Goal: Task Accomplishment & Management: Complete application form

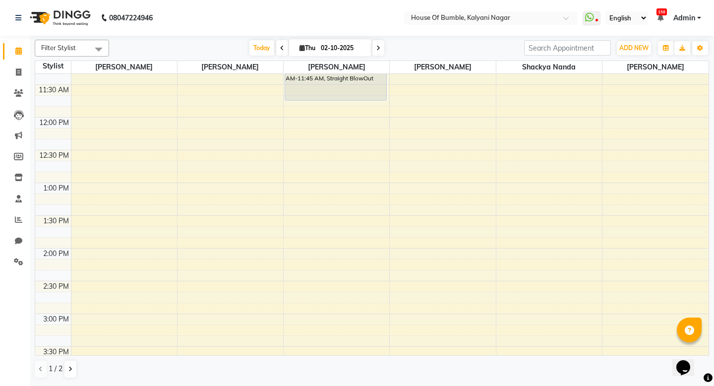
scroll to position [145, 0]
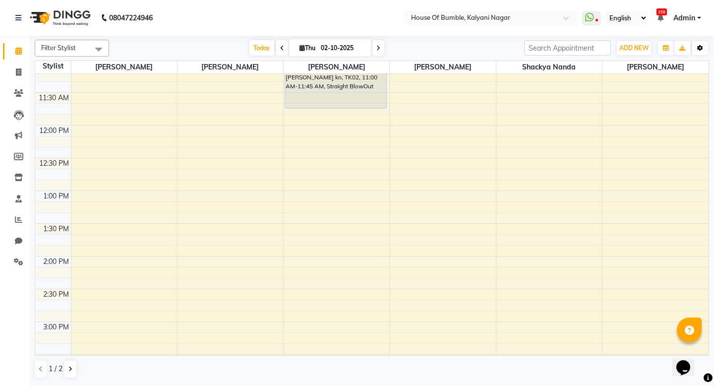
click at [697, 47] on icon "button" at bounding box center [700, 48] width 6 height 6
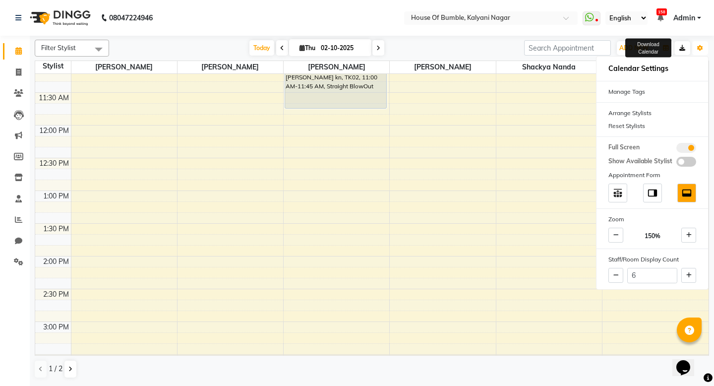
scroll to position [0, 0]
click at [689, 277] on icon at bounding box center [688, 275] width 5 height 6
type input "7"
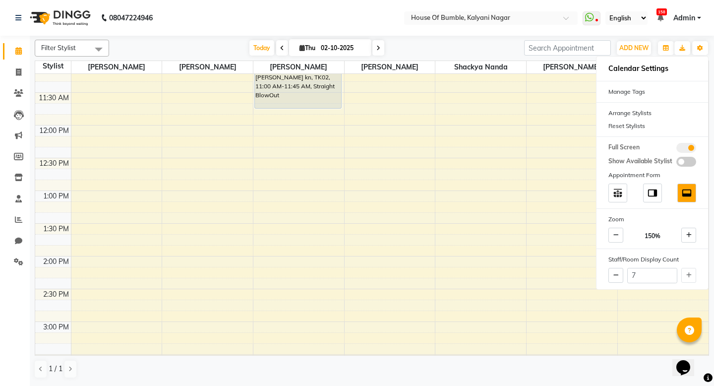
scroll to position [0, 0]
click at [494, 324] on div "9:00 AM 9:30 AM 10:00 AM 10:30 AM 11:00 AM 11:30 AM 12:00 PM 12:30 PM 1:00 PM 1…" at bounding box center [371, 321] width 673 height 785
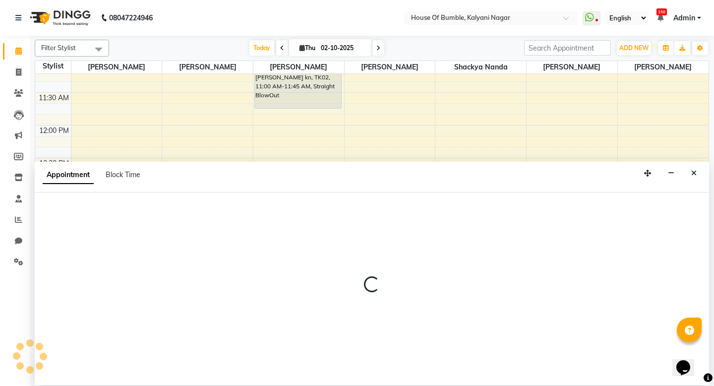
select select "76627"
select select "855"
select select "tentative"
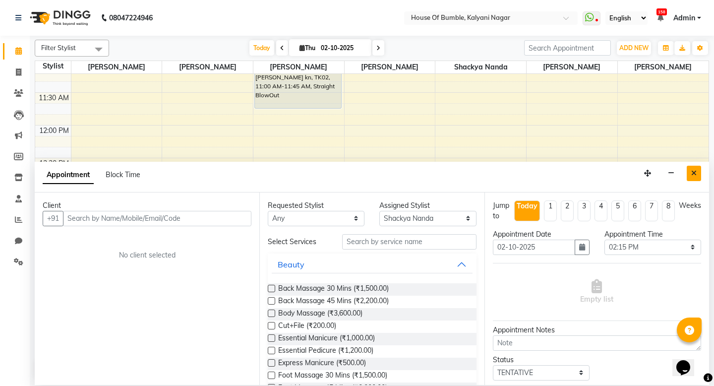
click at [693, 174] on icon "Close" at bounding box center [693, 172] width 5 height 7
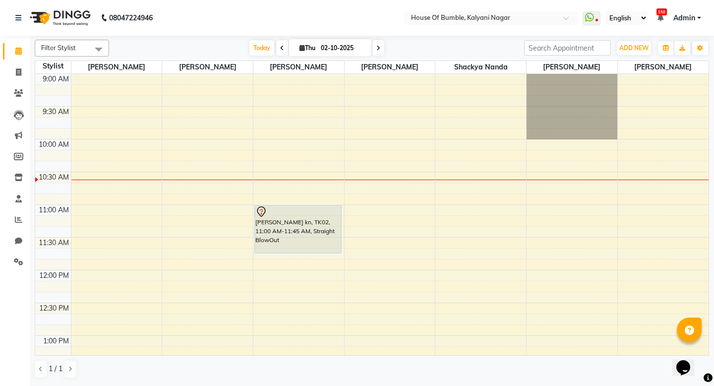
click at [280, 45] on icon at bounding box center [282, 48] width 4 height 6
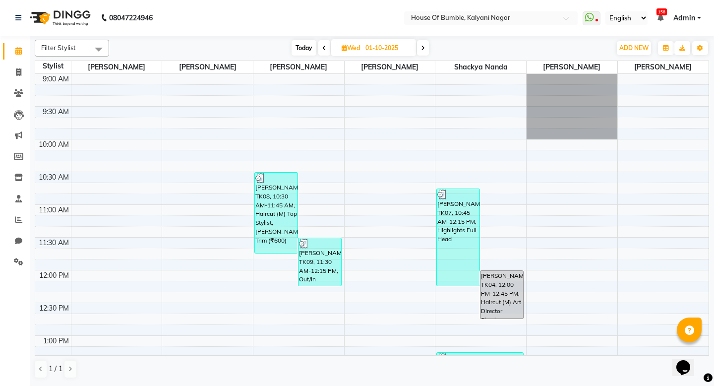
scroll to position [1, 0]
click at [297, 46] on span "Today" at bounding box center [303, 47] width 25 height 15
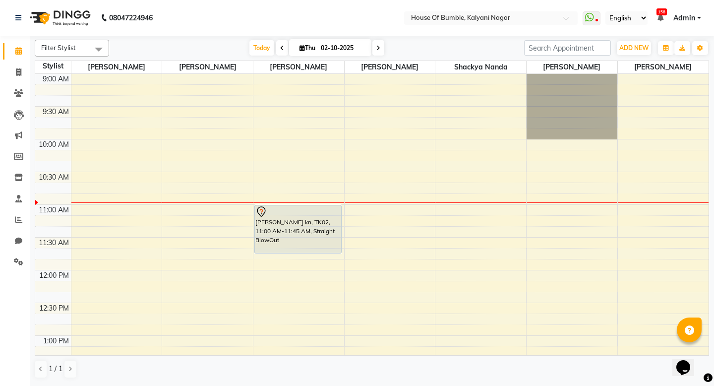
scroll to position [0, 0]
click at [376, 45] on icon at bounding box center [378, 48] width 4 height 6
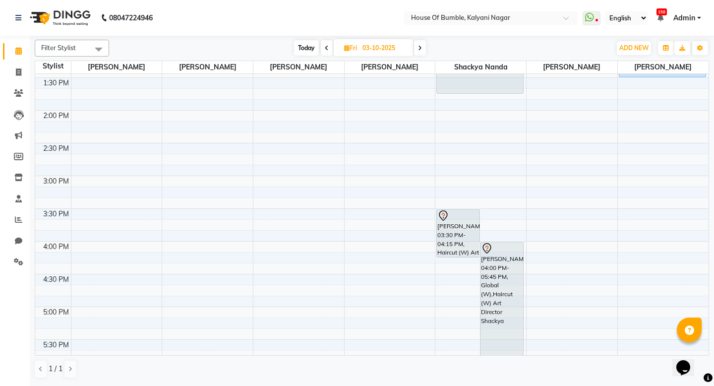
scroll to position [295, 0]
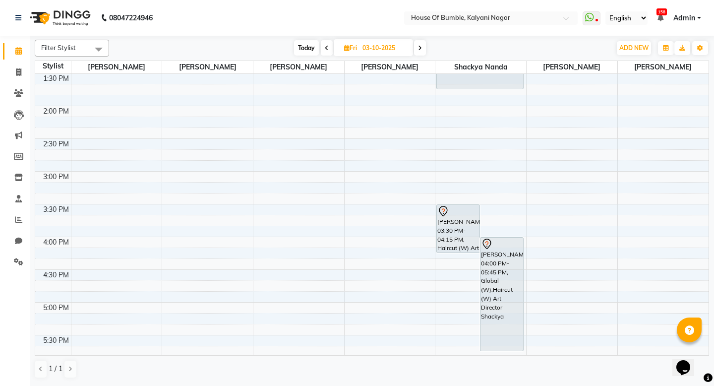
click at [420, 43] on span at bounding box center [420, 47] width 12 height 15
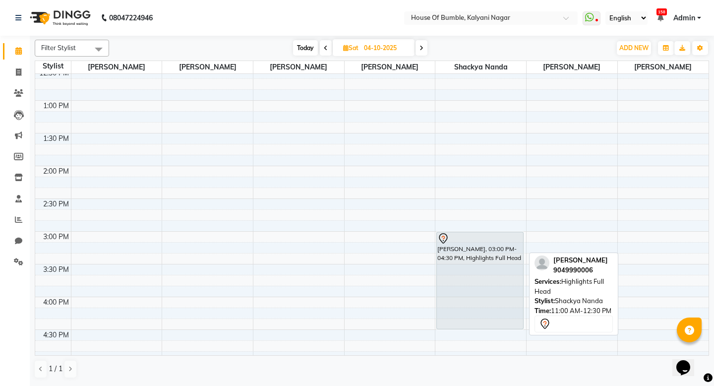
scroll to position [273, 0]
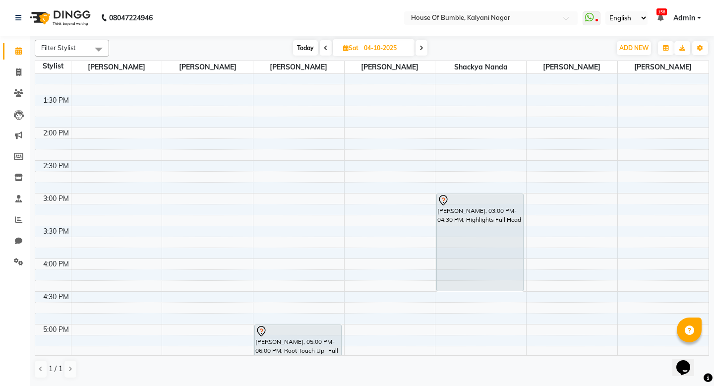
click at [310, 48] on span "Today" at bounding box center [305, 47] width 25 height 15
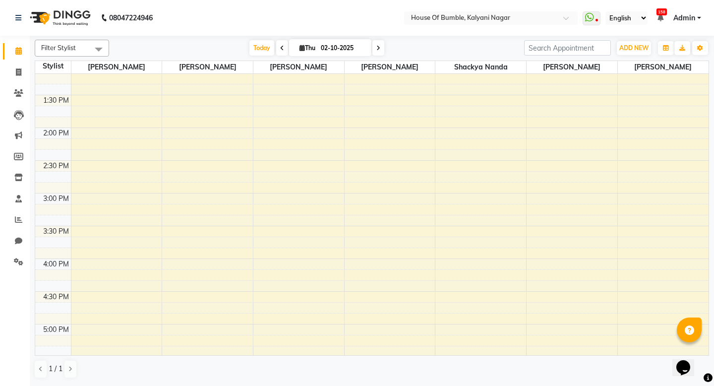
click at [377, 47] on span at bounding box center [378, 47] width 12 height 15
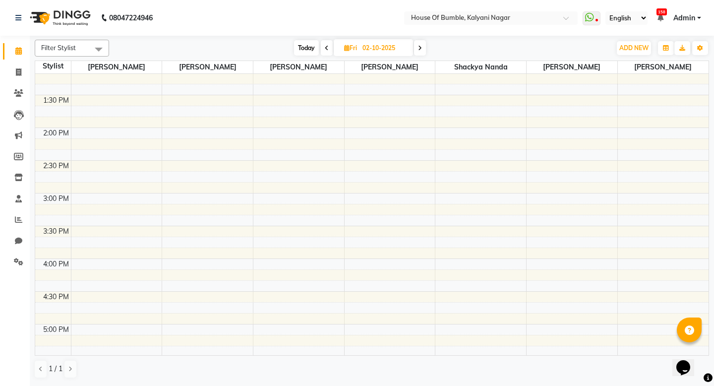
type input "03-10-2025"
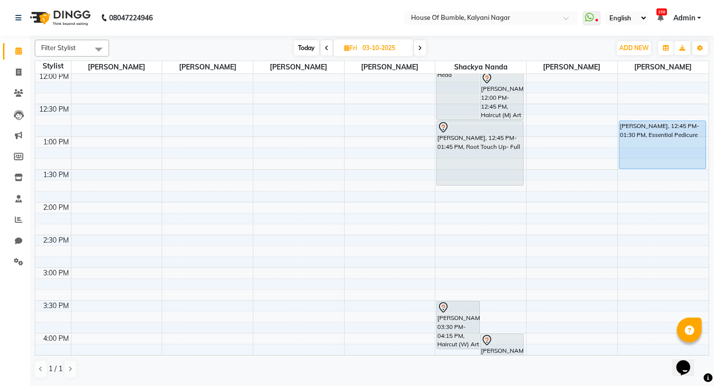
scroll to position [201, 0]
click at [452, 234] on div "9:00 AM 9:30 AM 10:00 AM 10:30 AM 11:00 AM 11:30 AM 12:00 PM 12:30 PM 1:00 PM 1…" at bounding box center [371, 265] width 673 height 785
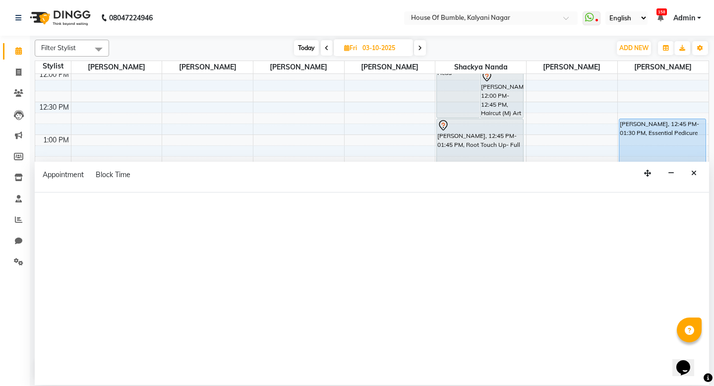
select select "76627"
select select "tentative"
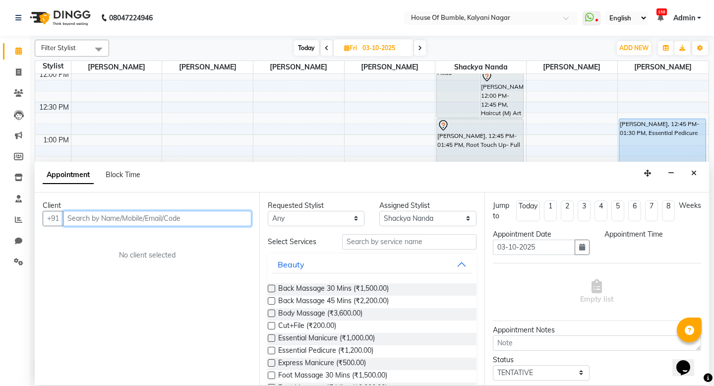
select select "870"
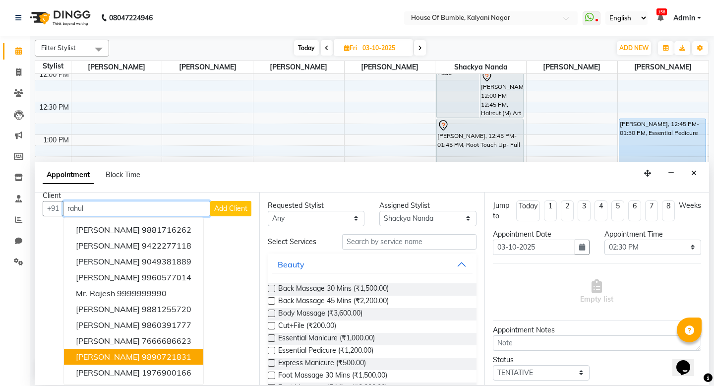
scroll to position [0, 0]
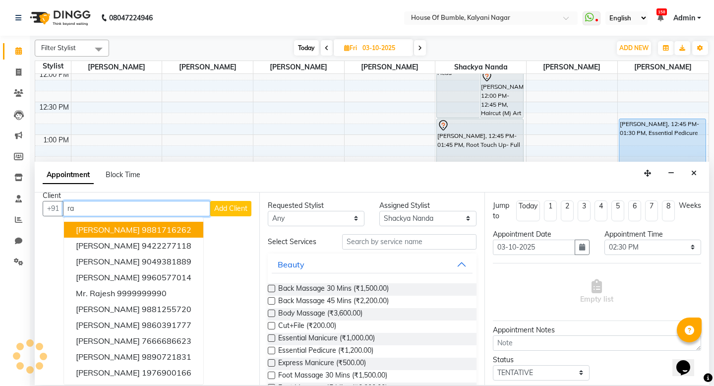
type input "r"
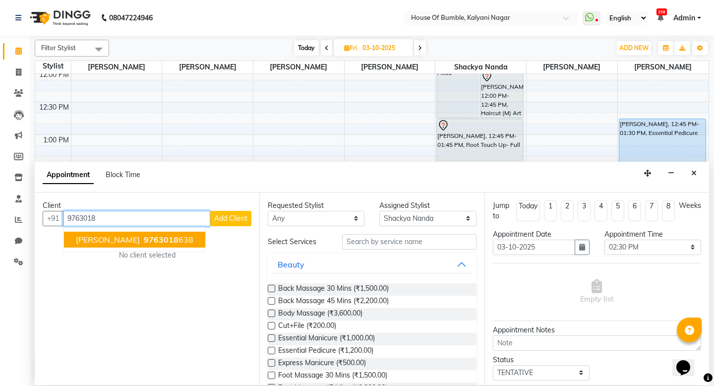
click at [125, 239] on span "[PERSON_NAME]" at bounding box center [108, 239] width 64 height 10
type input "9763018638"
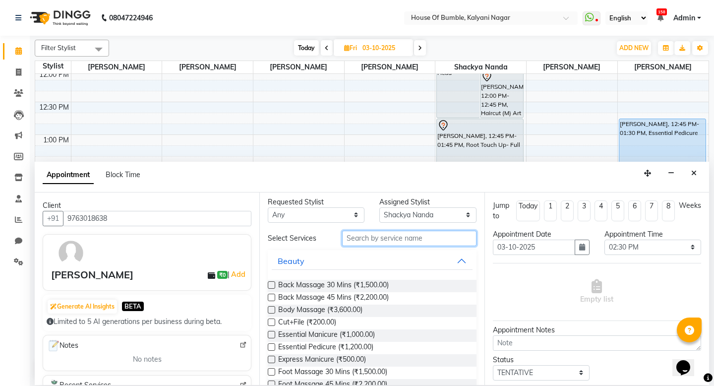
scroll to position [4, 0]
click at [398, 234] on input "text" at bounding box center [409, 237] width 134 height 15
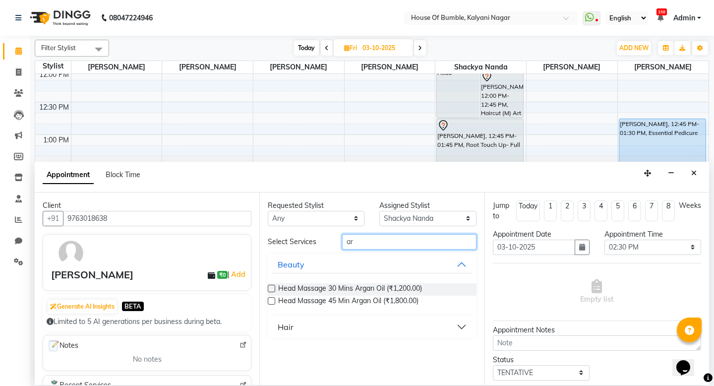
scroll to position [0, 0]
type input "art"
click at [270, 286] on label at bounding box center [271, 287] width 7 height 7
click at [270, 286] on input "checkbox" at bounding box center [271, 289] width 6 height 6
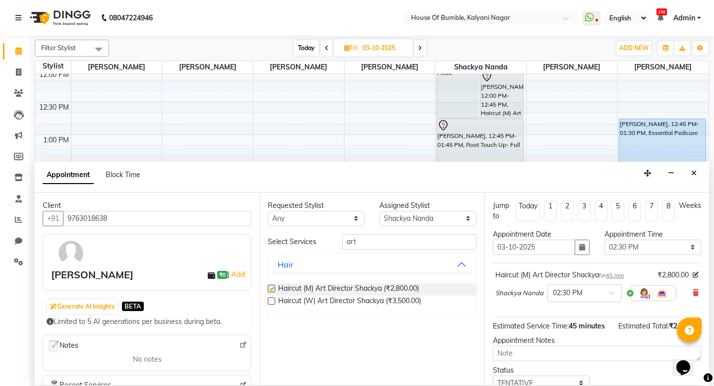
checkbox input "false"
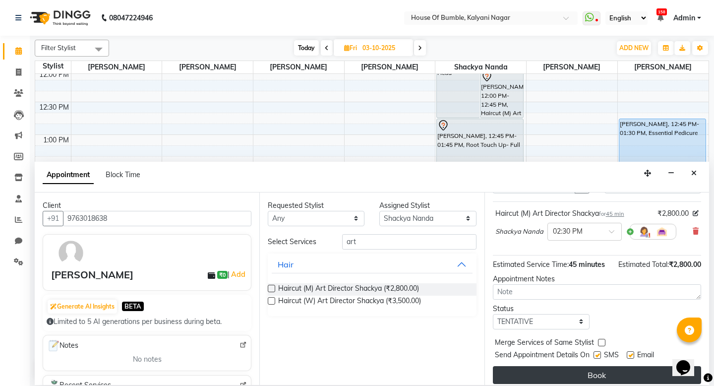
scroll to position [0, 0]
click at [586, 369] on button "Book" at bounding box center [597, 375] width 208 height 18
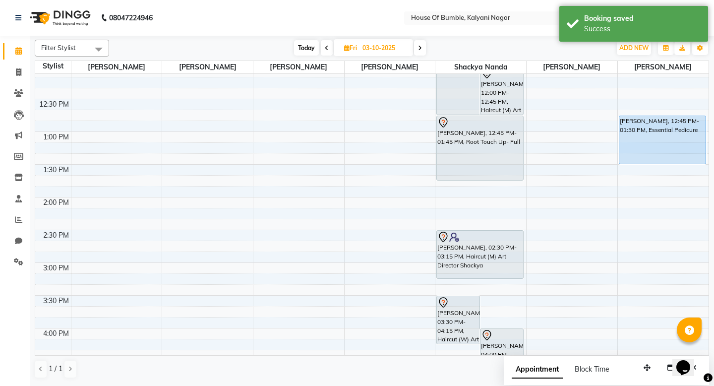
scroll to position [205, 0]
click at [299, 45] on span "Today" at bounding box center [306, 47] width 25 height 15
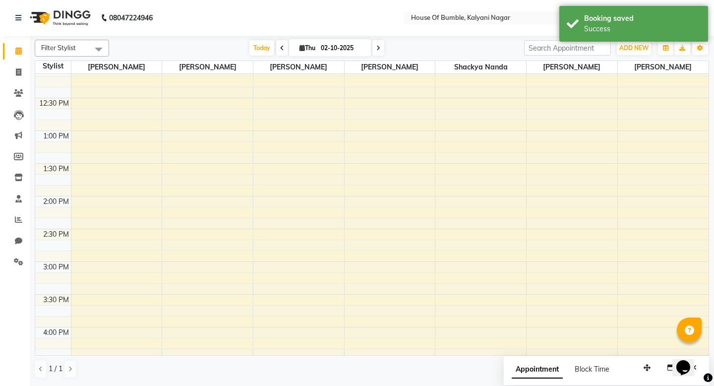
scroll to position [131, 0]
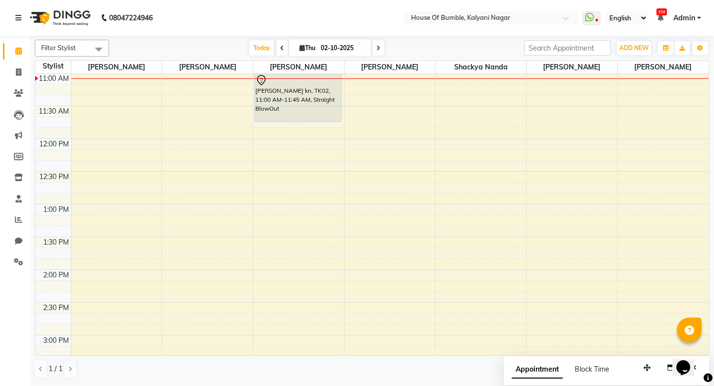
click at [376, 47] on icon at bounding box center [378, 48] width 4 height 6
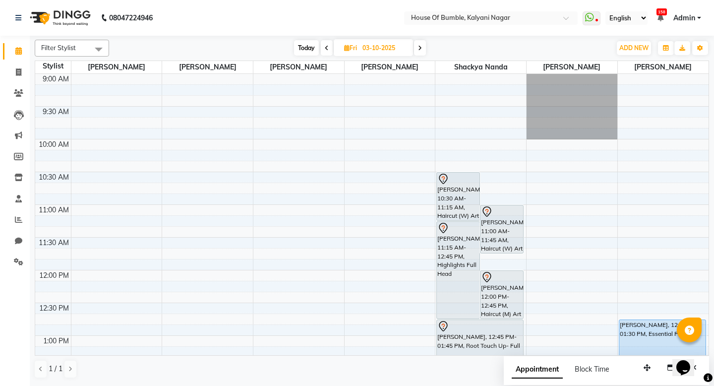
scroll to position [0, 0]
drag, startPoint x: 315, startPoint y: 44, endPoint x: 320, endPoint y: 56, distance: 12.7
click at [320, 56] on div "Filter Stylist Select All [PERSON_NAME] Prakash Aute [PERSON_NAME] [PERSON_NAME…" at bounding box center [372, 209] width 674 height 346
click at [312, 48] on span "Today" at bounding box center [306, 47] width 25 height 15
type input "02-10-2025"
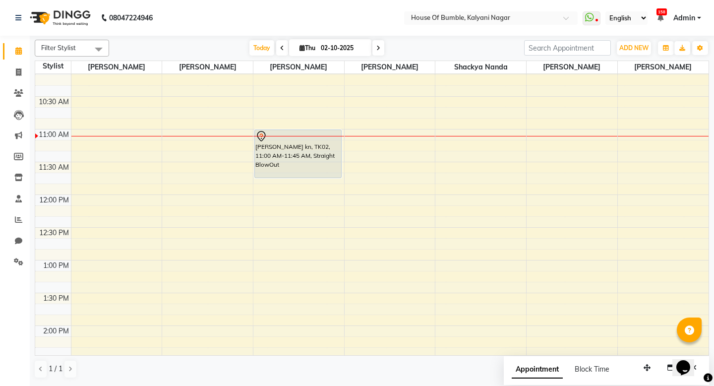
scroll to position [75, 0]
